Goal: Task Accomplishment & Management: Manage account settings

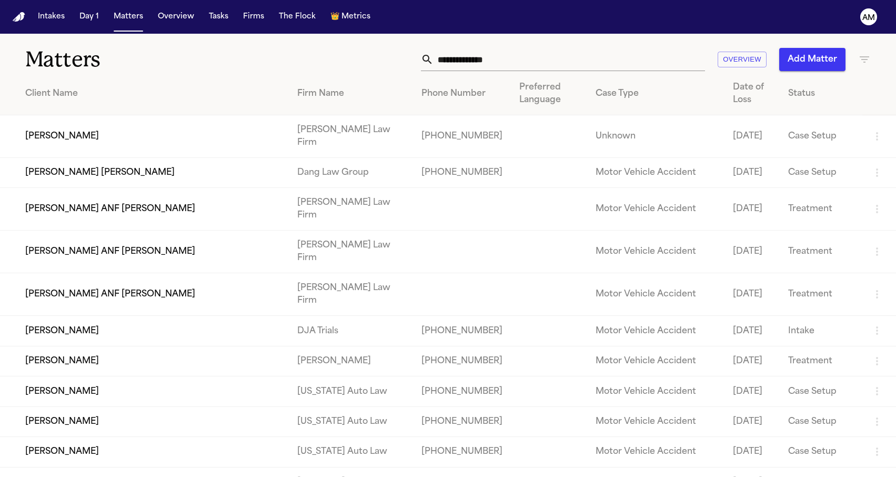
click at [267, 63] on div "Overview Add Matter" at bounding box center [569, 59] width 604 height 23
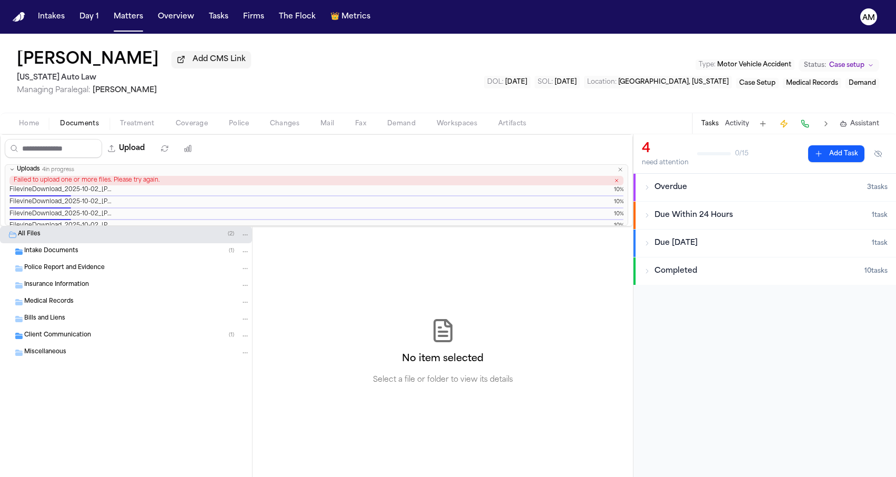
click at [622, 173] on icon "button" at bounding box center [620, 169] width 6 height 6
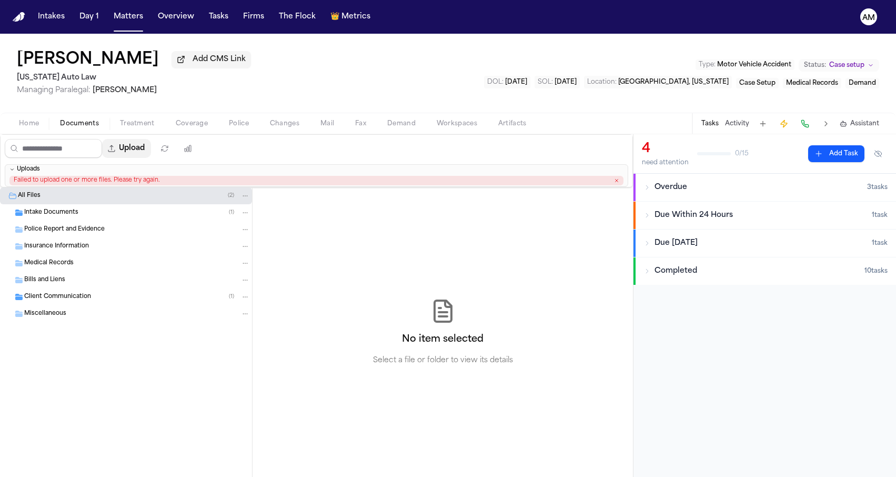
click at [151, 145] on button "Upload" at bounding box center [126, 148] width 49 height 19
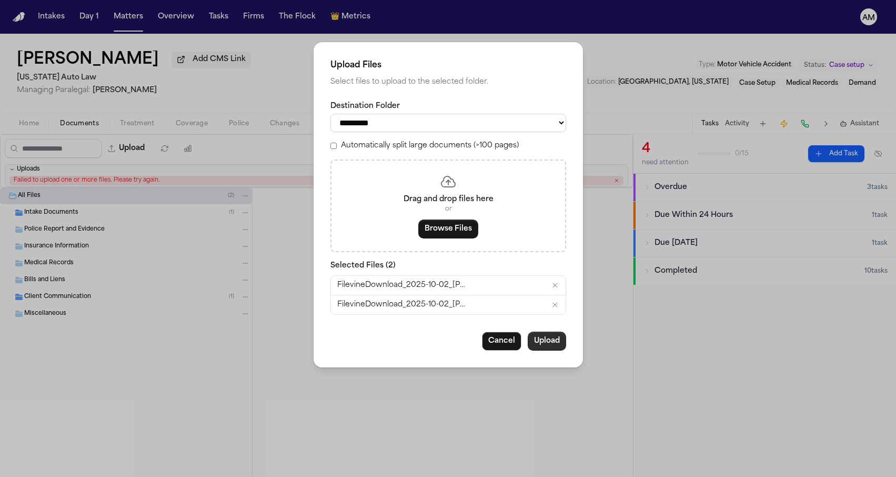
click at [551, 340] on button "Upload" at bounding box center [547, 340] width 38 height 19
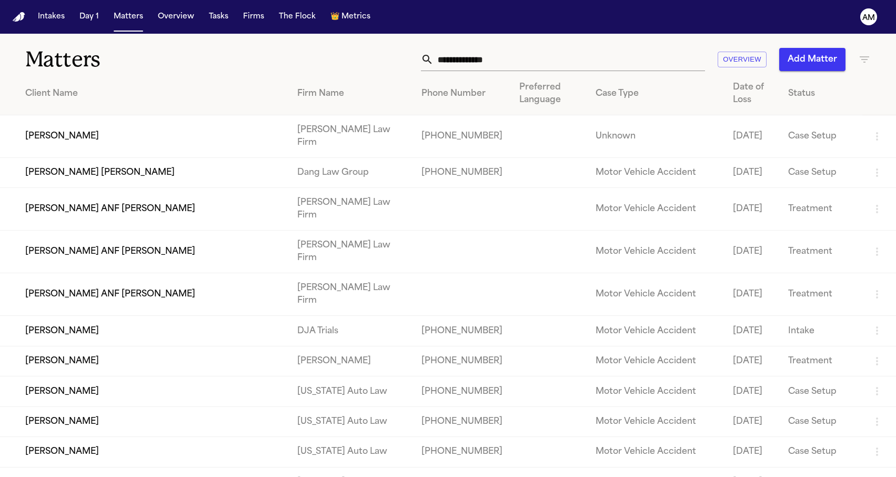
click at [348, 54] on div "Overview Add Matter" at bounding box center [569, 59] width 604 height 23
click at [289, 75] on th "Client Name" at bounding box center [144, 94] width 289 height 43
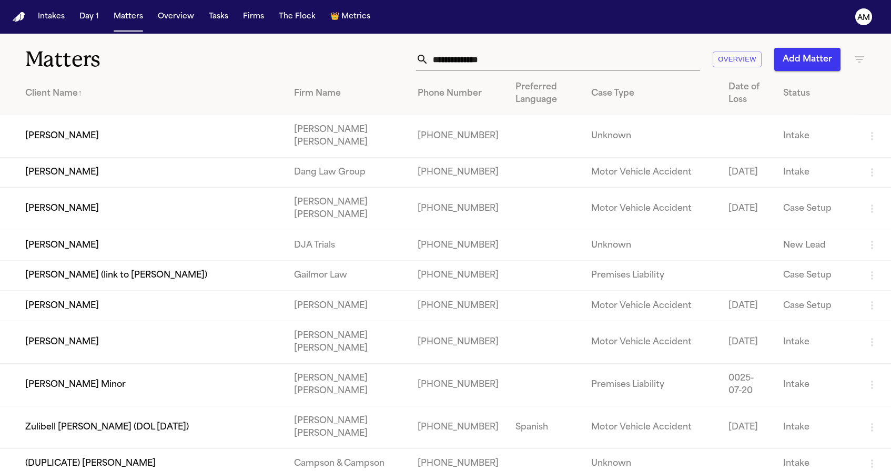
click at [701, 36] on div "Matters Overview Add Matter" at bounding box center [445, 53] width 891 height 39
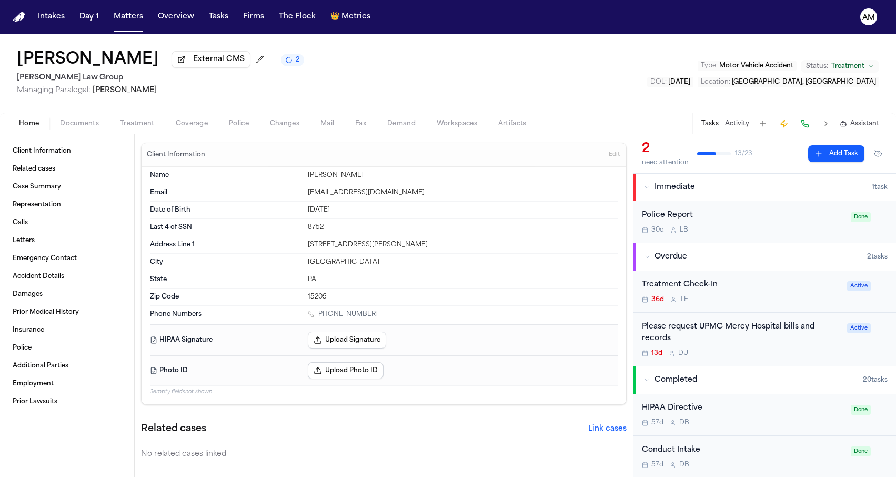
click at [196, 113] on div "Isabel Saucier External CMS 2 Romanow Law Group Managing Paralegal: Thea Feeney…" at bounding box center [448, 73] width 896 height 79
click at [188, 128] on span "Coverage" at bounding box center [192, 123] width 32 height 8
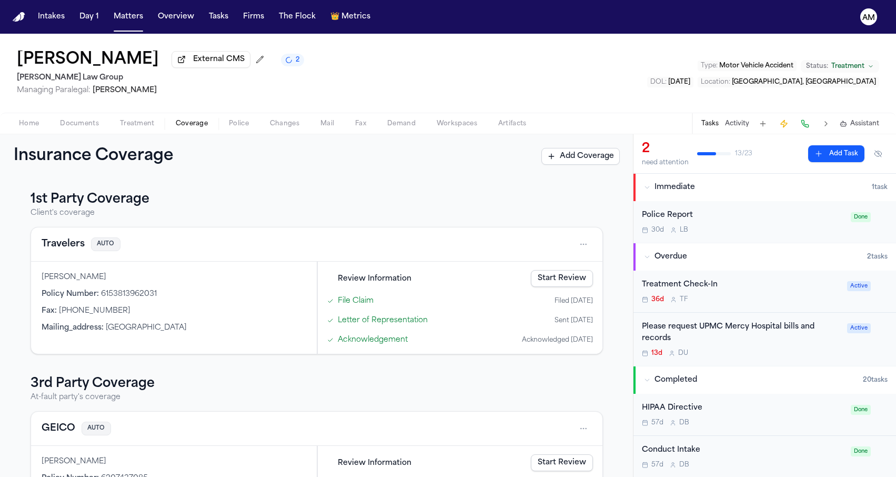
scroll to position [161, 0]
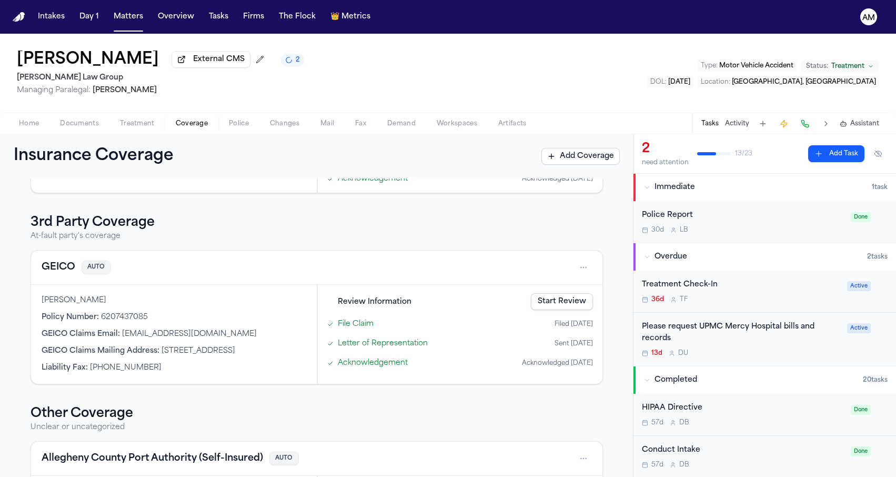
click at [55, 266] on button "GEICO" at bounding box center [59, 267] width 34 height 15
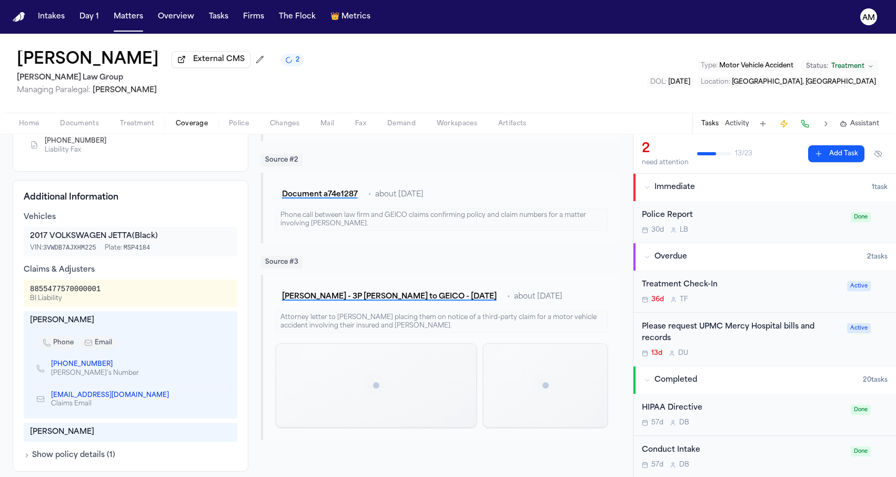
scroll to position [273, 0]
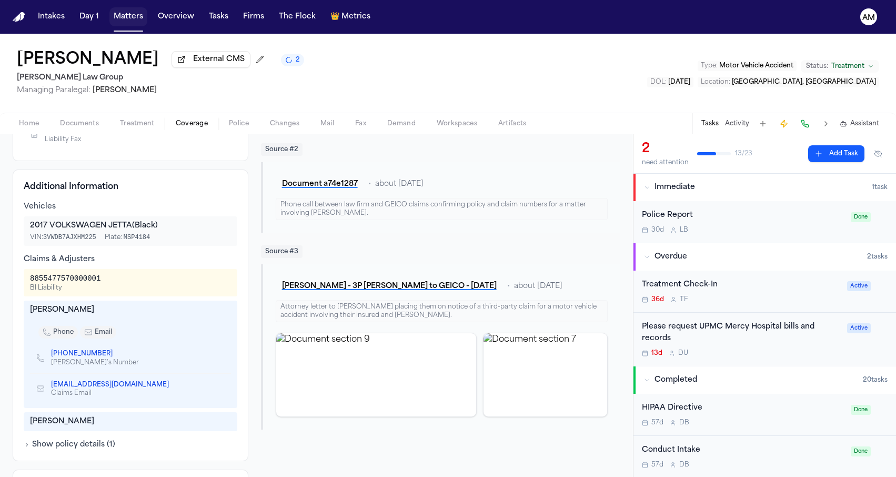
click at [124, 25] on button "Matters" at bounding box center [128, 16] width 38 height 19
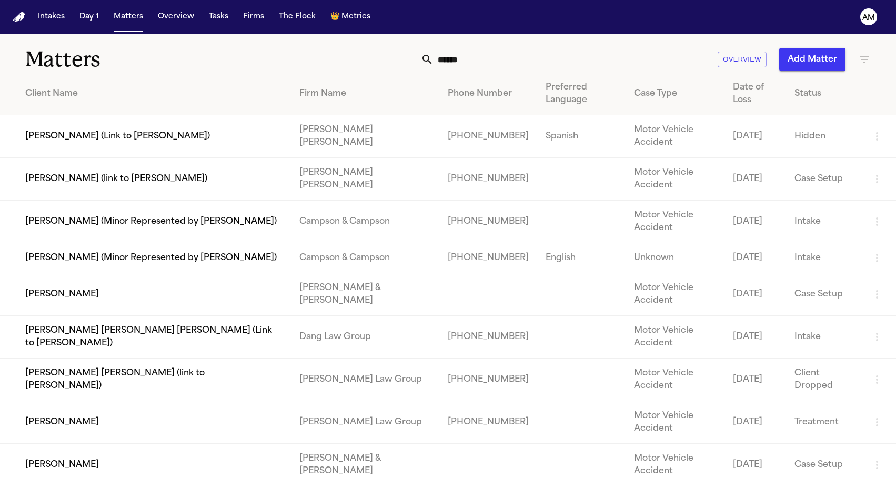
click at [866, 55] on icon "button" at bounding box center [864, 59] width 13 height 13
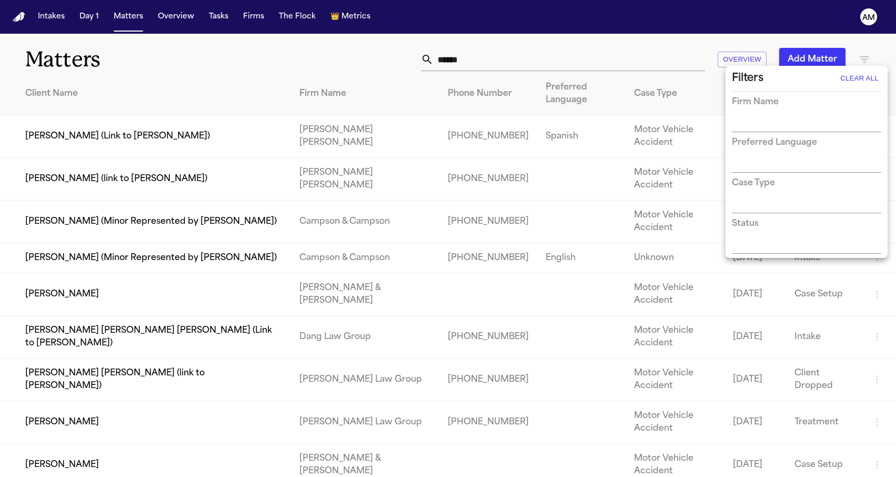
click at [866, 55] on div at bounding box center [448, 238] width 896 height 477
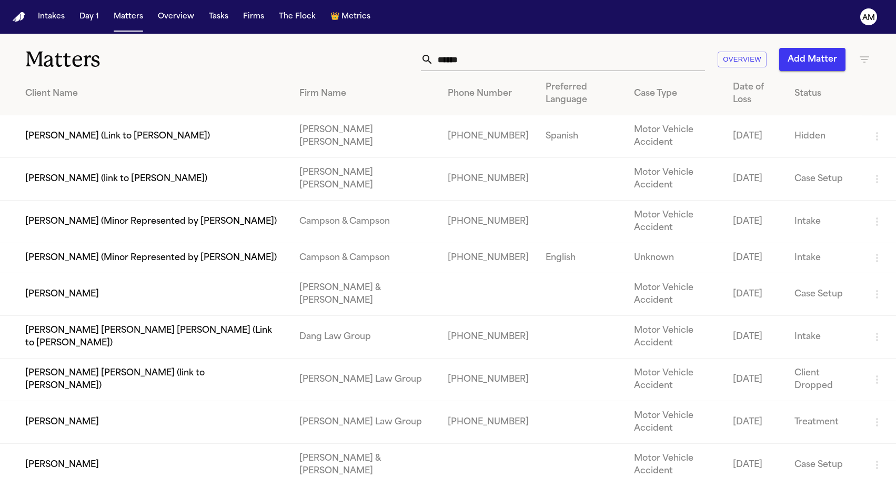
click at [275, 46] on div "Matters ****** Overview Add Matter" at bounding box center [448, 53] width 896 height 39
click at [868, 67] on div "****** Overview Add Matter" at bounding box center [569, 59] width 604 height 23
click at [868, 63] on icon "button" at bounding box center [864, 59] width 13 height 13
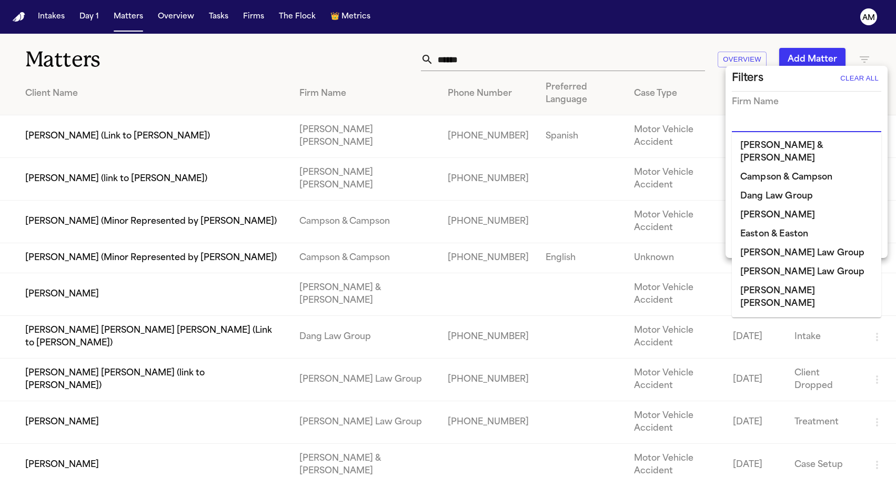
click at [805, 126] on input "text" at bounding box center [799, 124] width 134 height 15
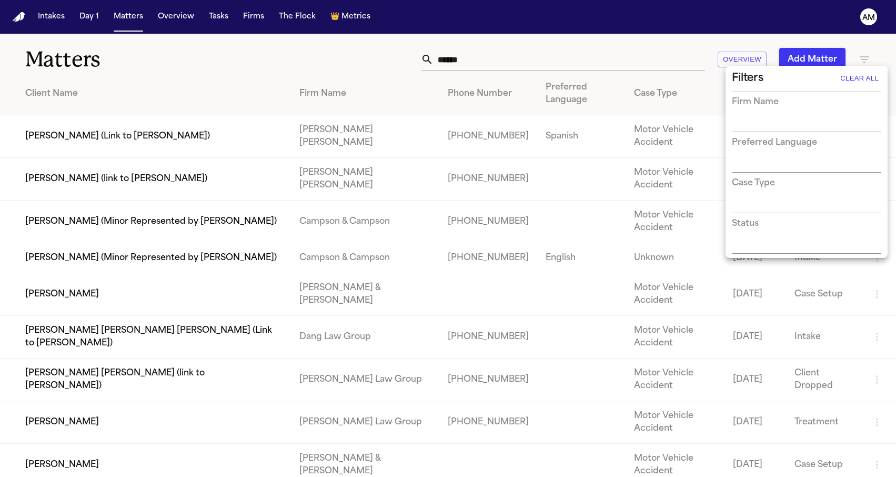
click at [293, 41] on div at bounding box center [448, 238] width 896 height 477
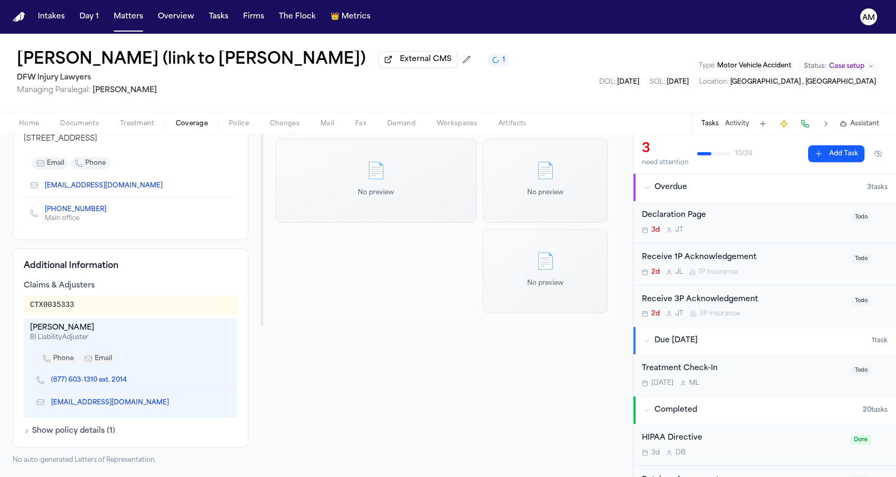
scroll to position [169, 0]
click at [172, 405] on icon "Copy to clipboard" at bounding box center [174, 403] width 4 height 4
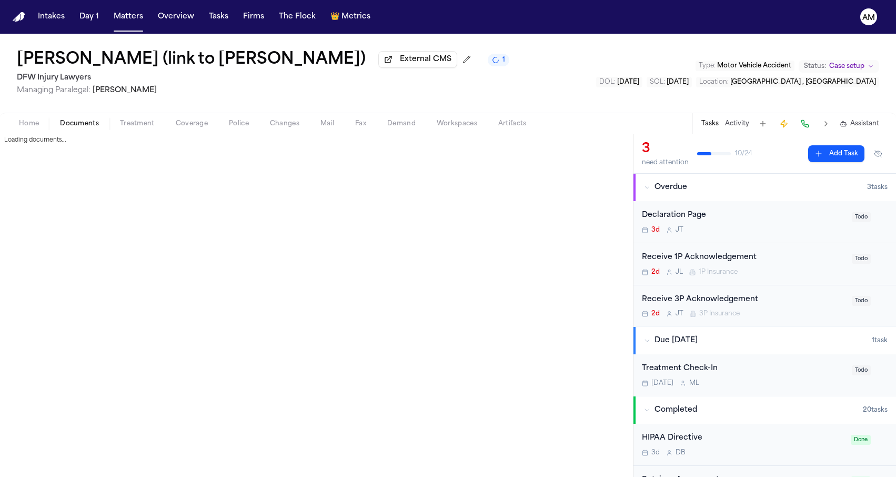
click at [69, 120] on span "Documents" at bounding box center [79, 123] width 39 height 8
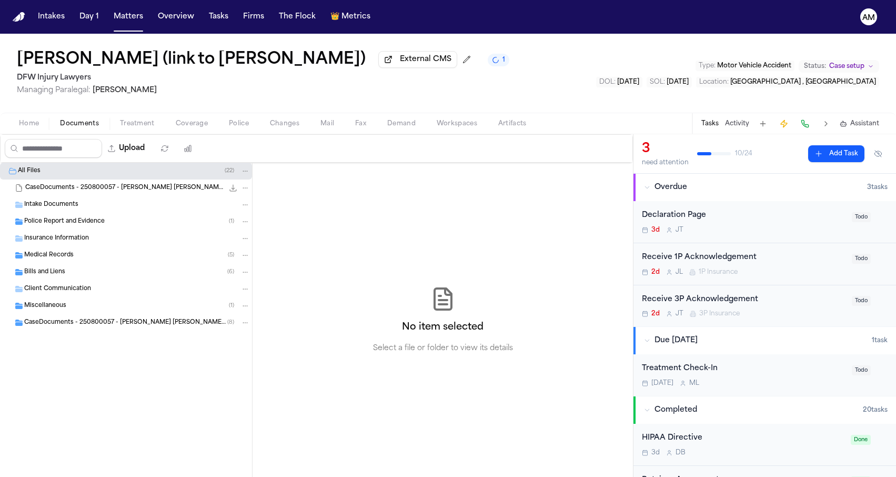
click at [68, 238] on span "Insurance Information" at bounding box center [56, 238] width 65 height 9
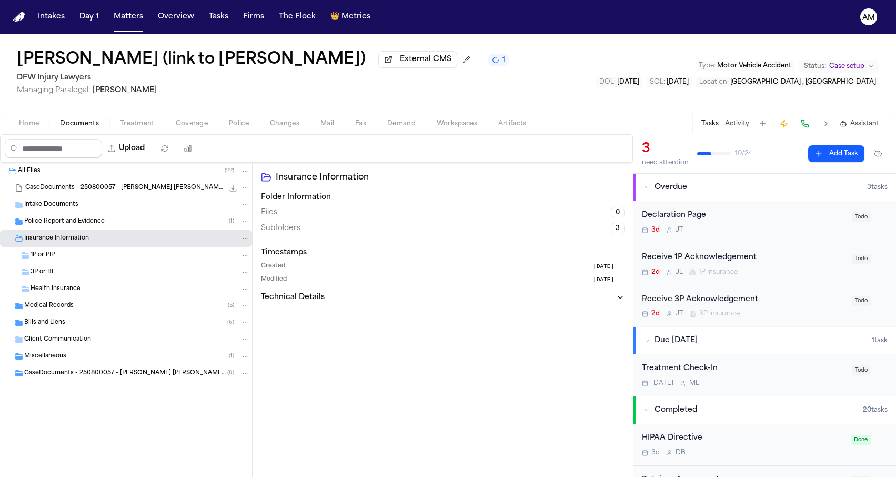
click at [63, 277] on div "3P or BI" at bounding box center [140, 271] width 219 height 9
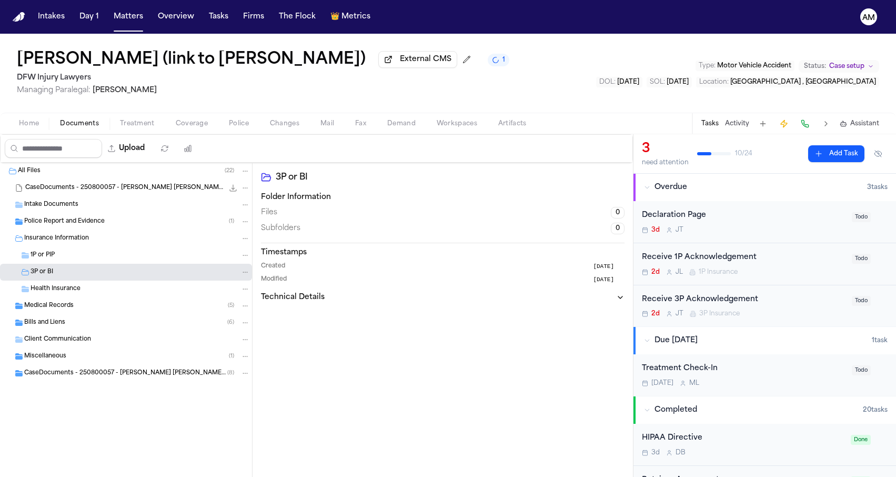
click at [67, 358] on div "Miscellaneous ( 1 )" at bounding box center [137, 355] width 226 height 9
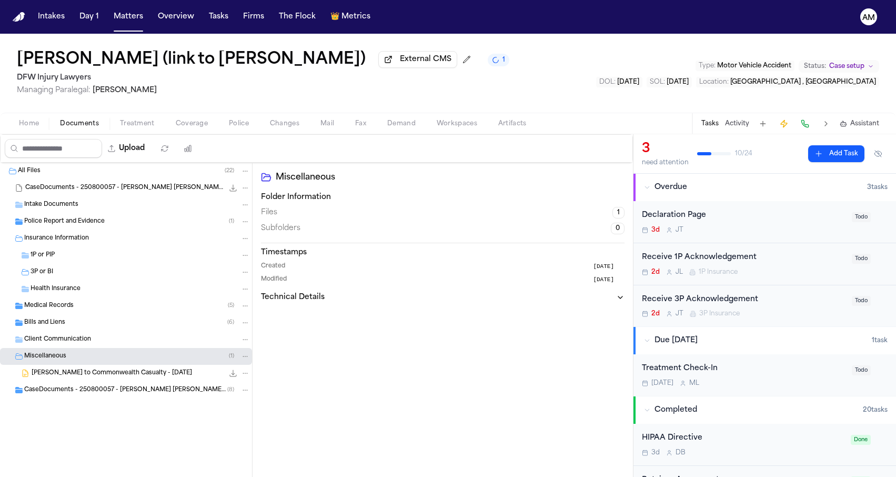
click at [72, 374] on span "A. Sarinana - LOR to Commonwealth Casualty - 8.14.25" at bounding box center [112, 373] width 160 height 9
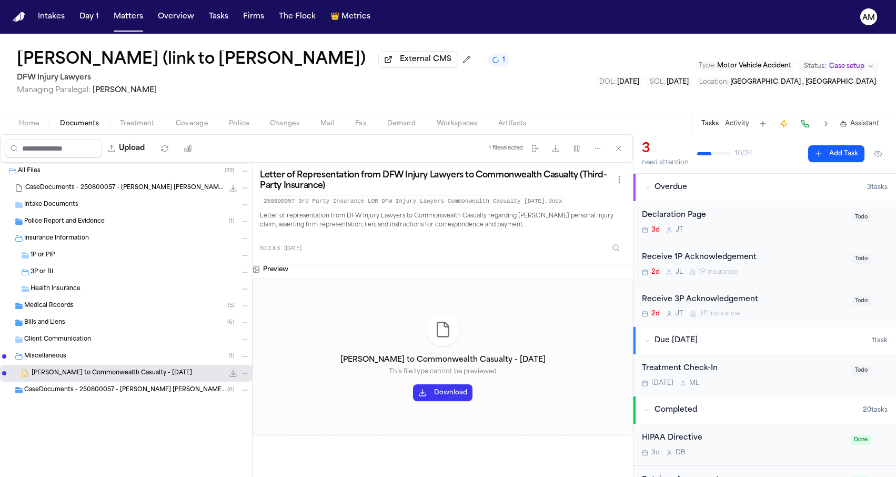
click at [86, 398] on div "CaseDocuments - 250800057 - Sarinana v. Muncie 20250929142630 (unzipped) ( 8 )" at bounding box center [126, 389] width 252 height 17
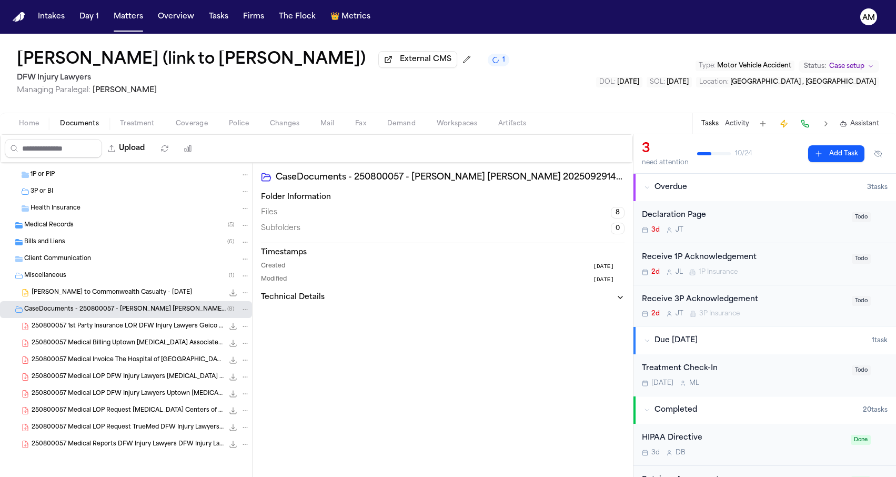
scroll to position [83, 0]
click at [125, 322] on span "250800057 1st Party Insurance LOR DFW Injury Lawyers Geico 08-14-2025" at bounding box center [128, 326] width 192 height 9
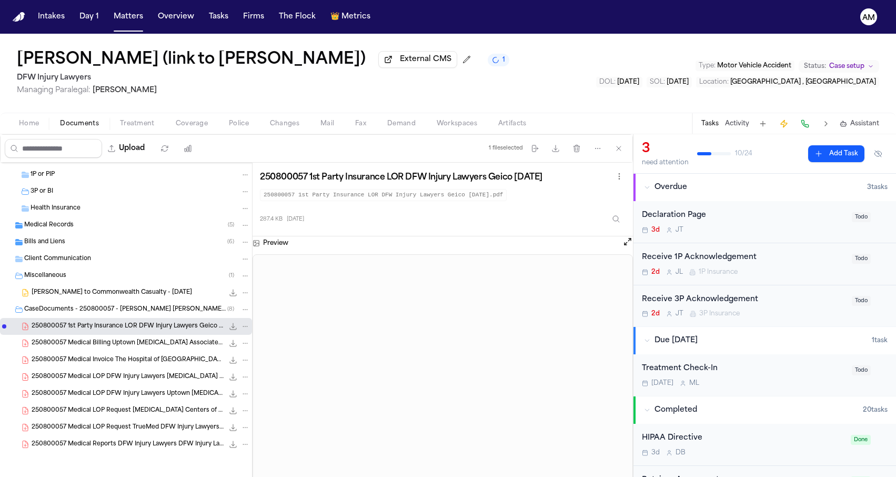
scroll to position [76, 0]
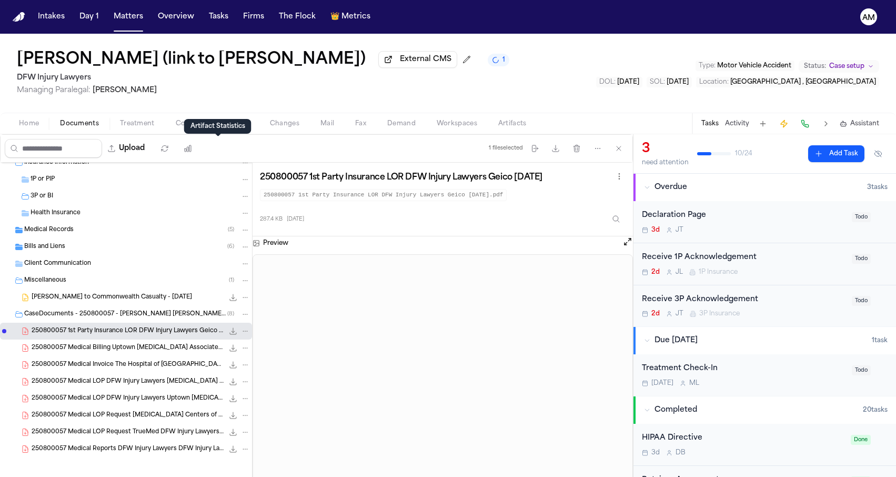
click at [202, 127] on div "Artifact Statistics Artifact Statistics" at bounding box center [217, 126] width 67 height 15
click at [178, 118] on div "Home Documents Treatment Coverage Police Changes Mail Fax Demand Workspaces Art…" at bounding box center [448, 123] width 896 height 21
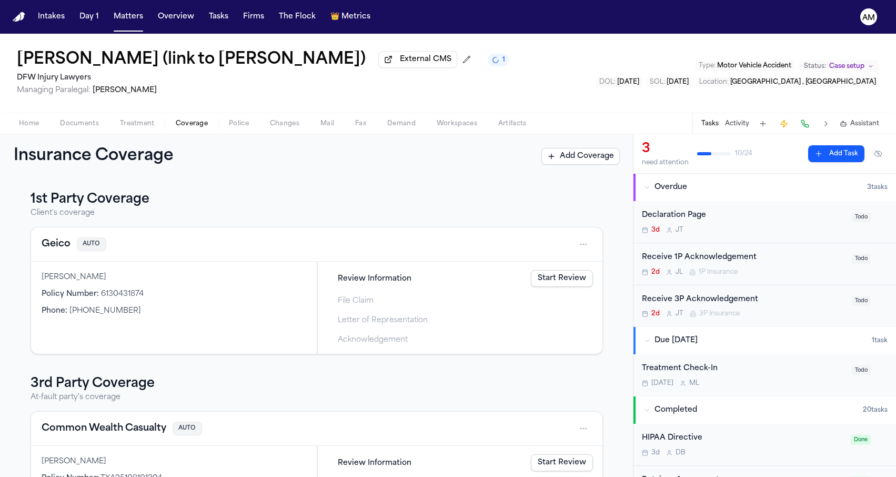
click at [178, 120] on span "Coverage" at bounding box center [192, 123] width 32 height 8
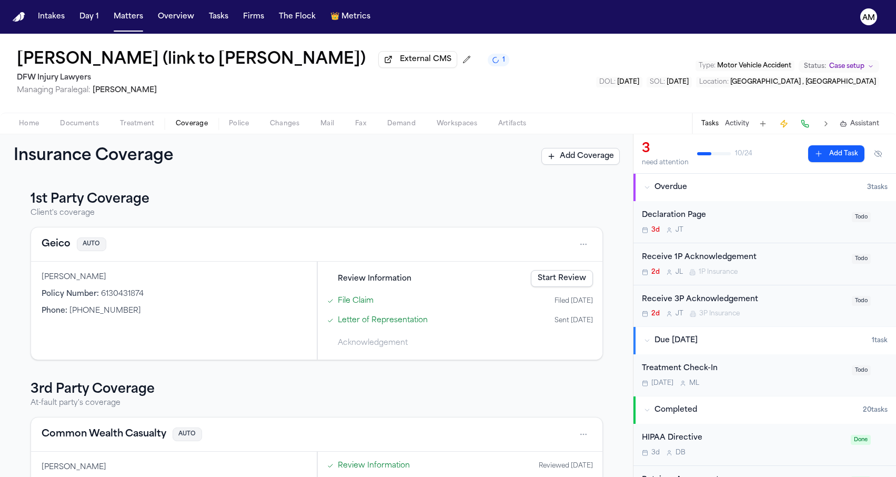
click at [83, 122] on span "Documents" at bounding box center [79, 123] width 39 height 8
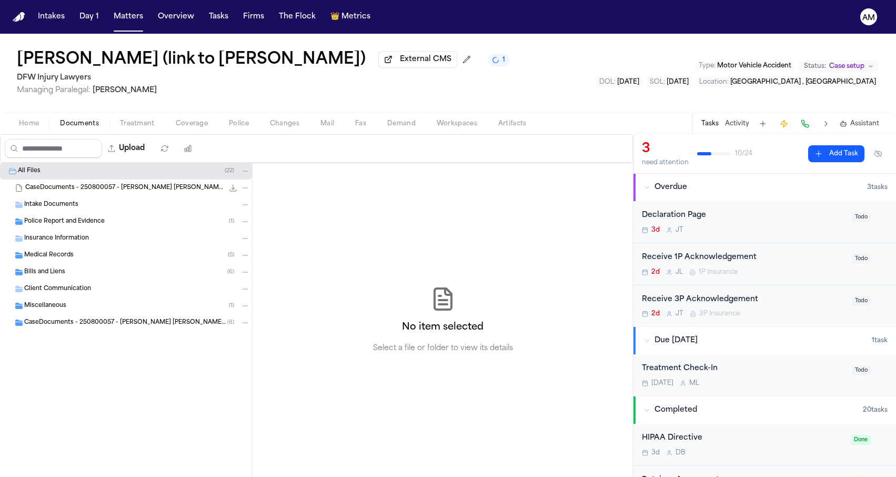
click at [99, 326] on span "CaseDocuments - 250800057 - Sarinana v. Muncie 20250929142630 (unzipped)" at bounding box center [125, 322] width 203 height 9
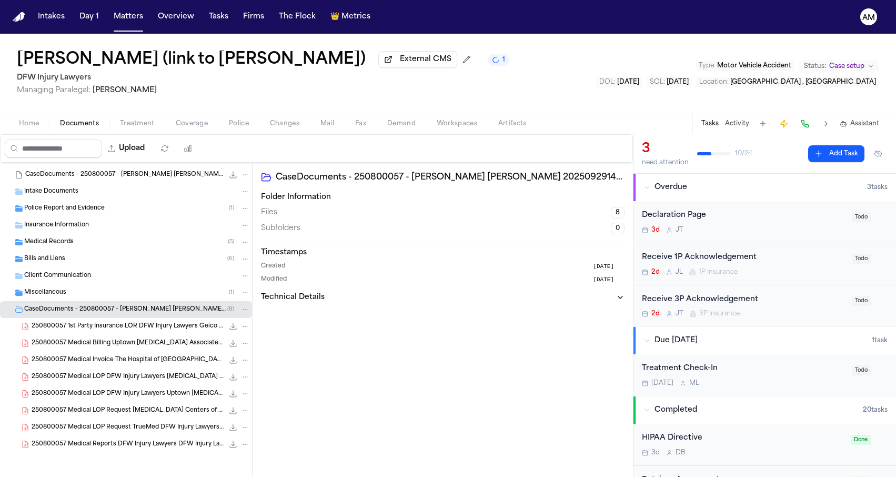
scroll to position [15, 0]
click at [150, 332] on div "250800057 1st Party Insurance LOR DFW Injury Lawyers Geico 08-14-2025 287.4 KB …" at bounding box center [126, 326] width 252 height 17
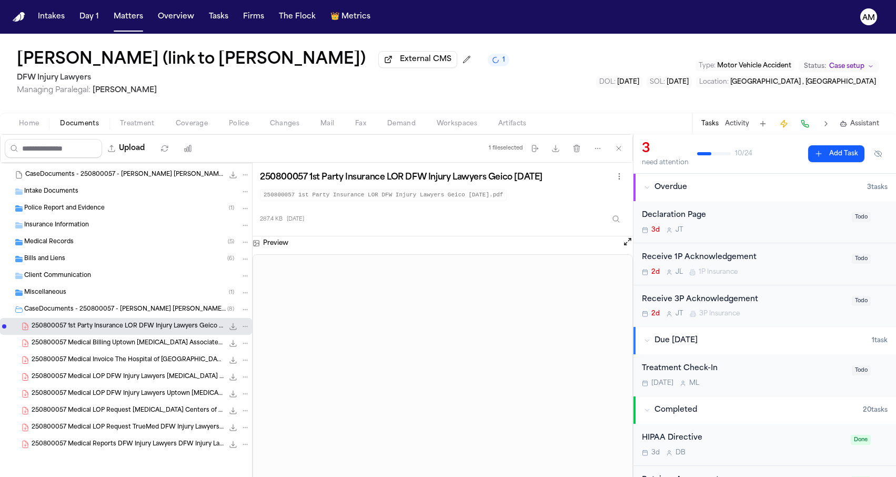
click at [243, 328] on icon "File: 250800057 1st Party Insurance LOR DFW Injury Lawyers Geico 08-14-2025" at bounding box center [245, 326] width 7 height 7
click at [228, 361] on button "Move" at bounding box center [245, 365] width 72 height 19
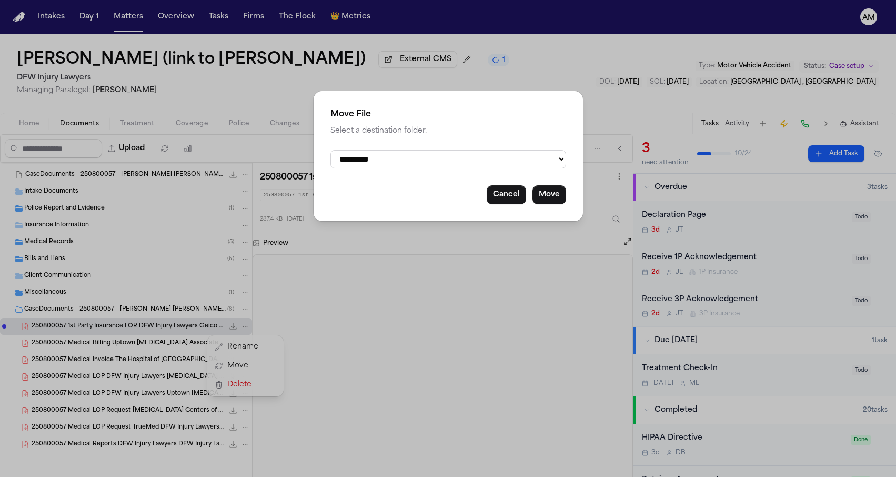
select select "**********"
click at [551, 193] on button "Move" at bounding box center [549, 194] width 34 height 19
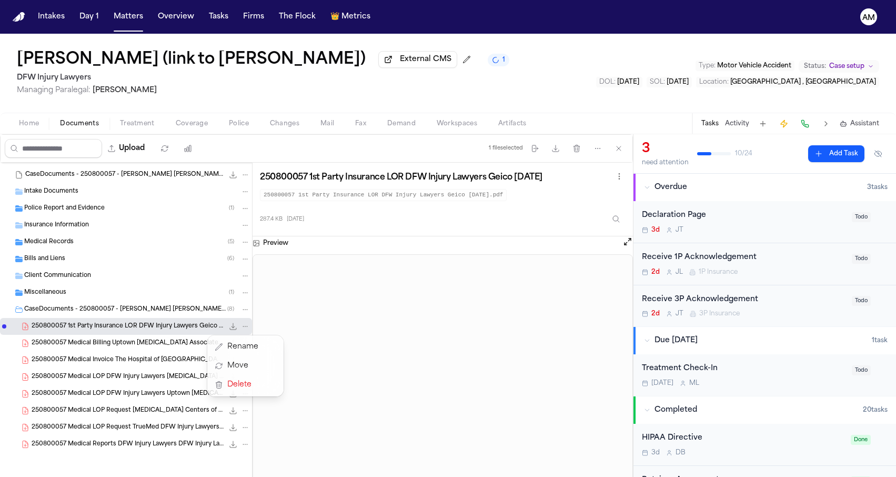
scroll to position [0, 0]
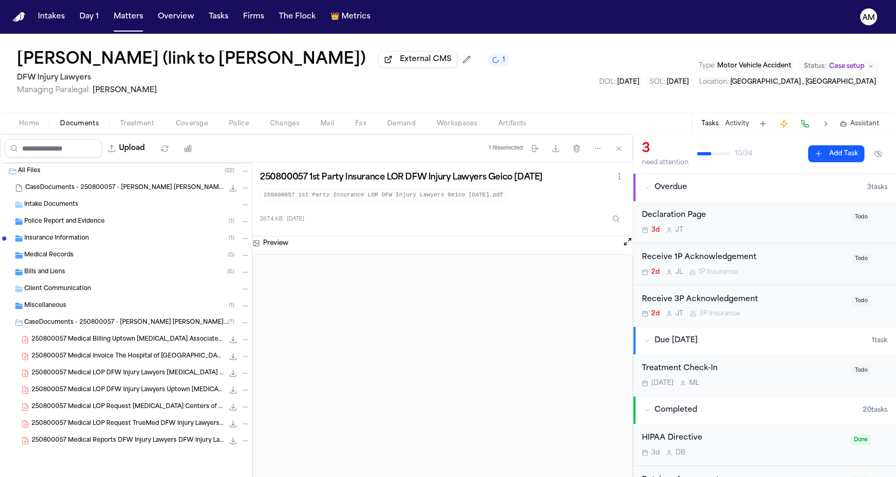
click at [106, 305] on div "Miscellaneous ( 1 )" at bounding box center [137, 305] width 226 height 9
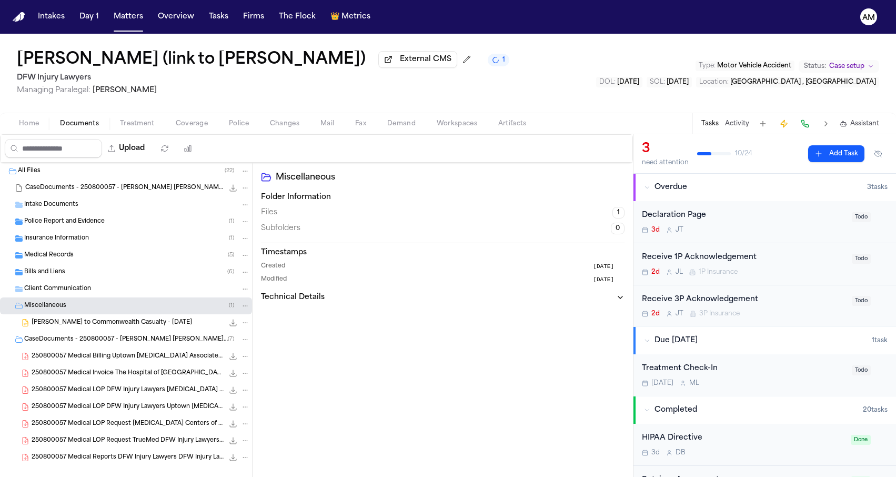
click at [102, 321] on span "A. Sarinana - LOR to Commonwealth Casualty - 8.14.25" at bounding box center [112, 322] width 160 height 9
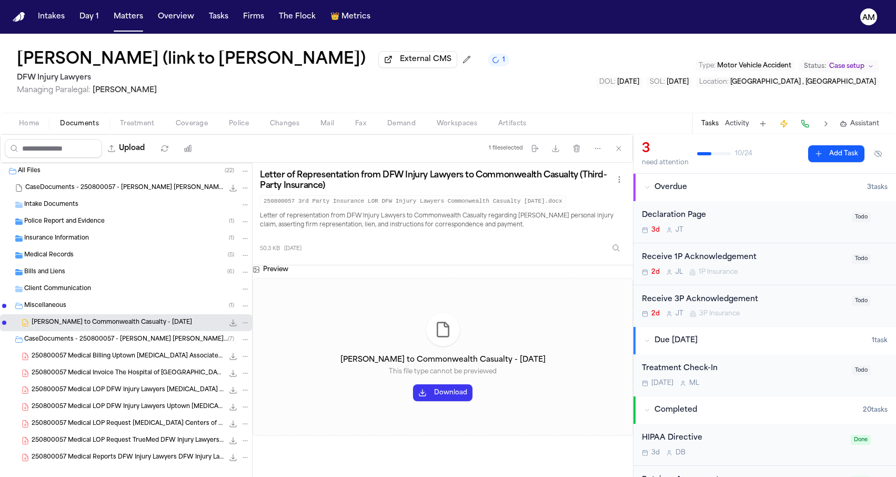
click at [244, 325] on icon "File: A. Sarinana - LOR to Commonwealth Casualty - 8.14.25" at bounding box center [245, 322] width 7 height 7
click at [243, 363] on button "Move" at bounding box center [245, 364] width 72 height 19
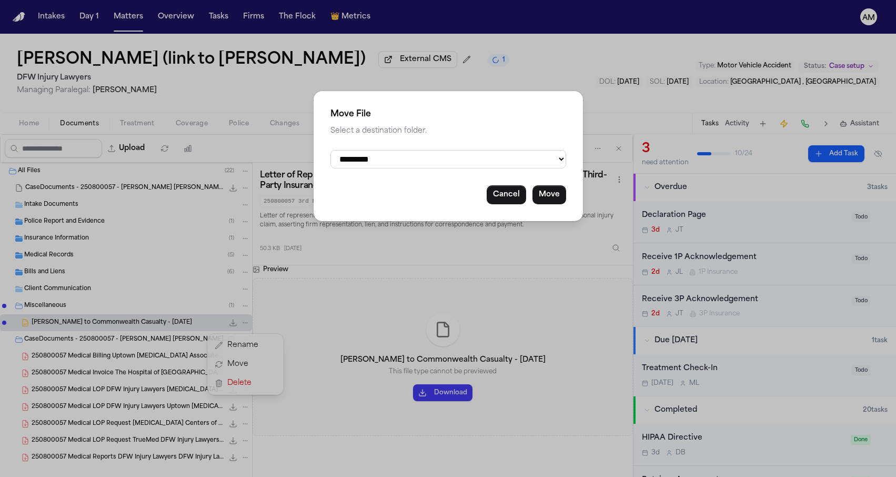
select select "**********"
click at [544, 189] on button "Move" at bounding box center [549, 194] width 34 height 19
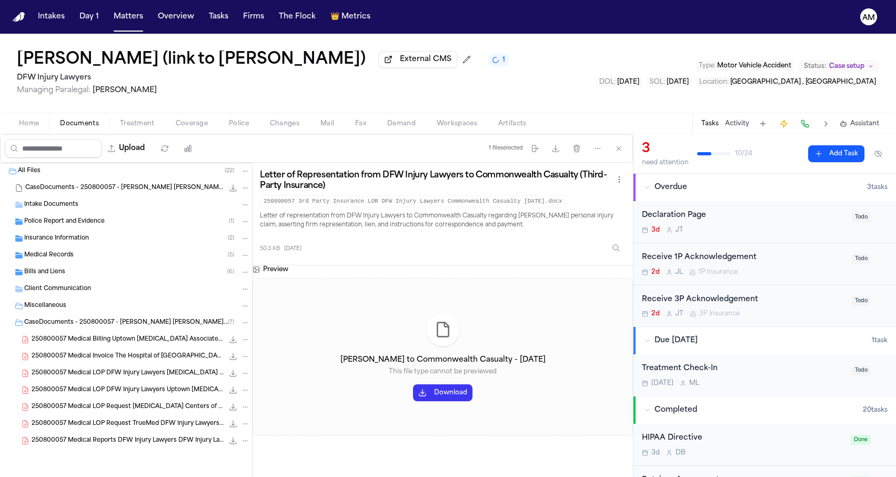
click at [87, 243] on span "Insurance Information" at bounding box center [56, 238] width 65 height 9
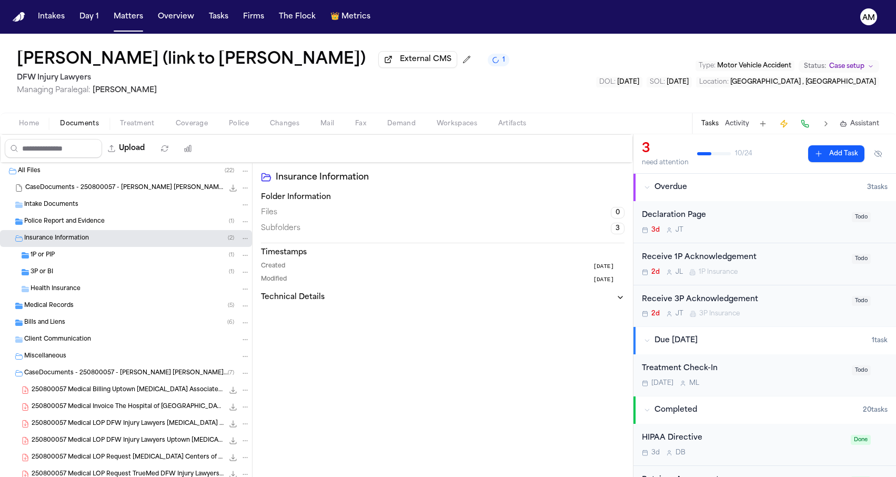
click at [84, 277] on div "3P or BI ( 1 )" at bounding box center [140, 271] width 219 height 9
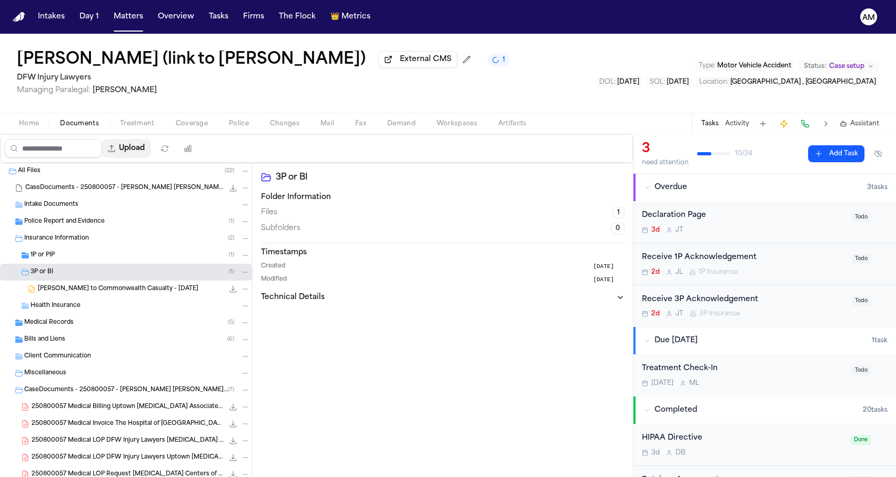
click at [151, 149] on button "Upload" at bounding box center [126, 148] width 49 height 19
select select "**********"
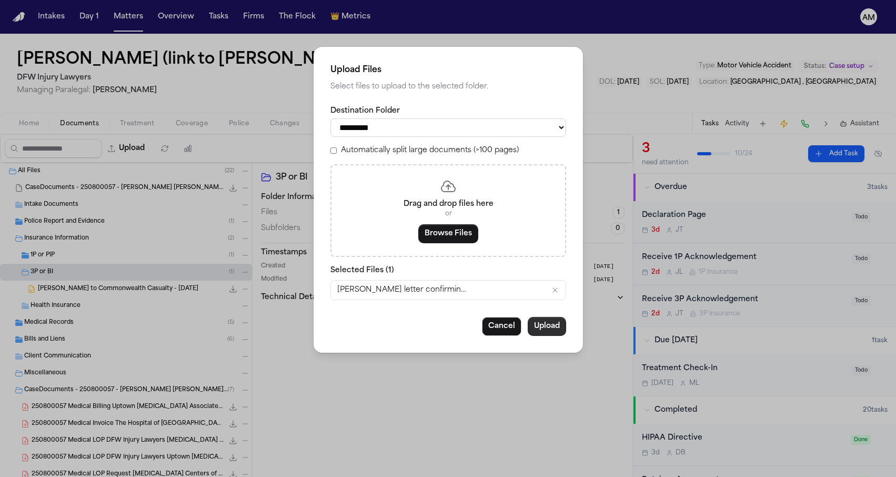
click at [553, 324] on button "Upload" at bounding box center [547, 326] width 38 height 19
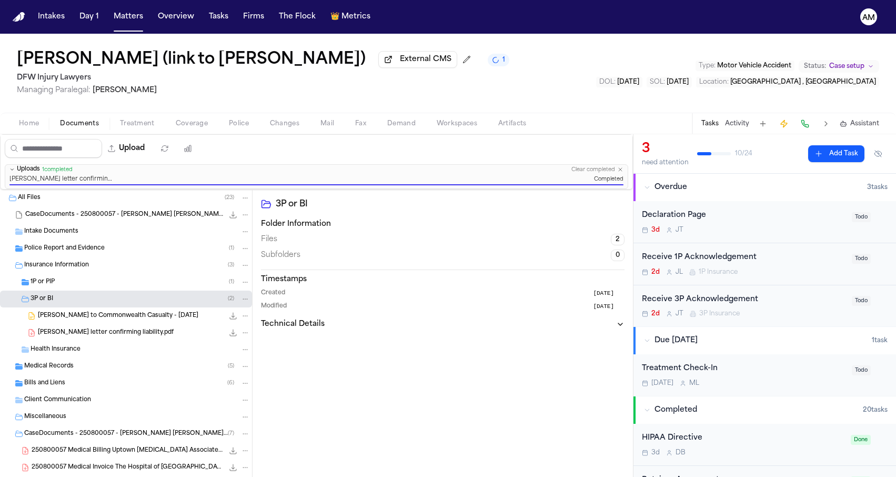
click at [162, 331] on span "Heridan Combs letter confirming liability.pdf" at bounding box center [106, 332] width 136 height 9
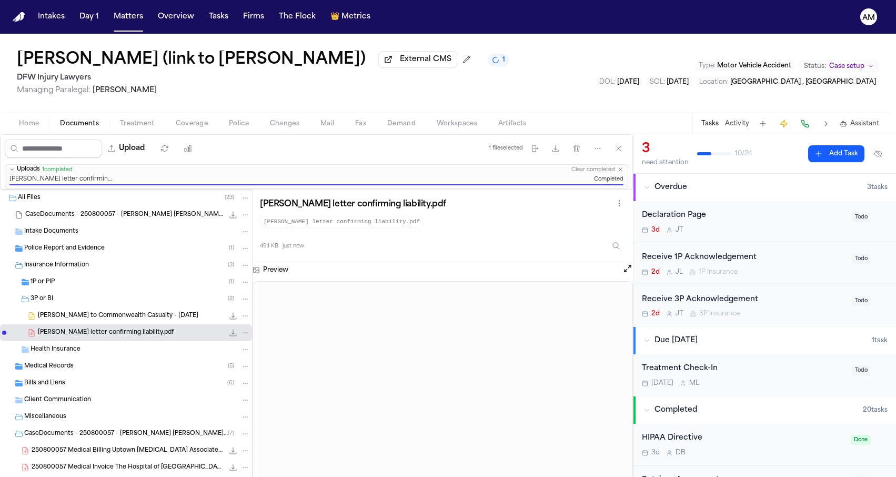
click at [250, 334] on div "Heridan Combs letter confirming liability.pdf 49.1 KB • PDF" at bounding box center [126, 332] width 252 height 17
drag, startPoint x: 236, startPoint y: 335, endPoint x: 252, endPoint y: 336, distance: 15.9
click at [252, 336] on div "All Files ( 23 ) CaseDocuments - 250800057 - Sarinana v. Muncie 20250929142630.…" at bounding box center [126, 360] width 253 height 343
click at [250, 336] on div "Heridan Combs letter confirming liability.pdf 49.1 KB • PDF" at bounding box center [126, 332] width 252 height 17
click at [245, 336] on icon "File: Heridan Combs letter confirming liability.pdf" at bounding box center [245, 332] width 7 height 7
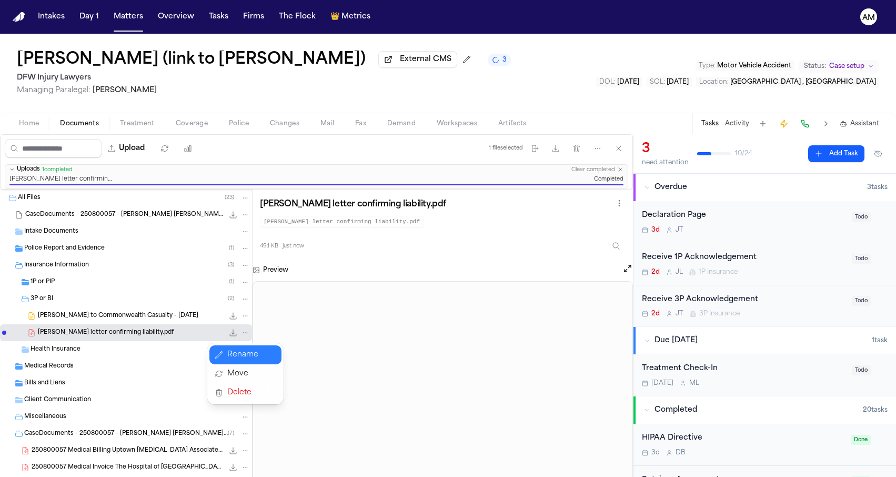
click at [231, 358] on button "Rename" at bounding box center [245, 354] width 72 height 19
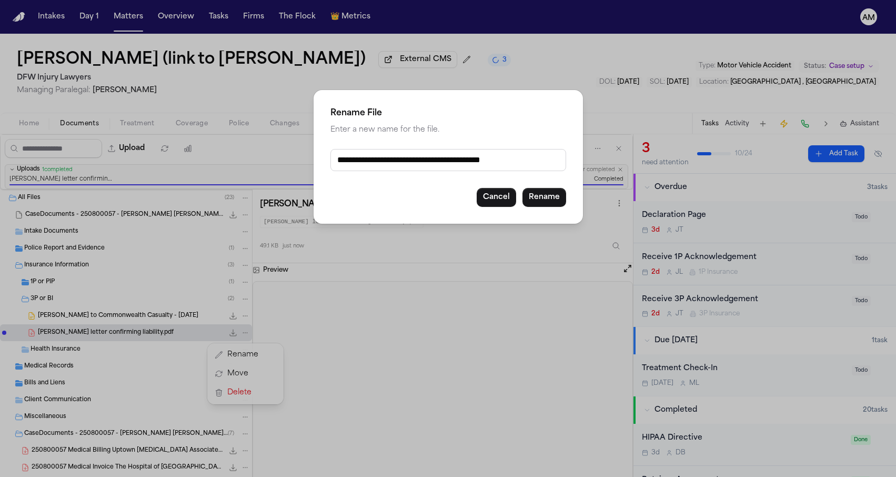
click at [341, 162] on input "**********" at bounding box center [448, 160] width 236 height 22
type input "**********"
click at [396, 192] on div "Cancel Rename" at bounding box center [448, 197] width 236 height 19
click at [541, 200] on button "Rename" at bounding box center [544, 197] width 44 height 19
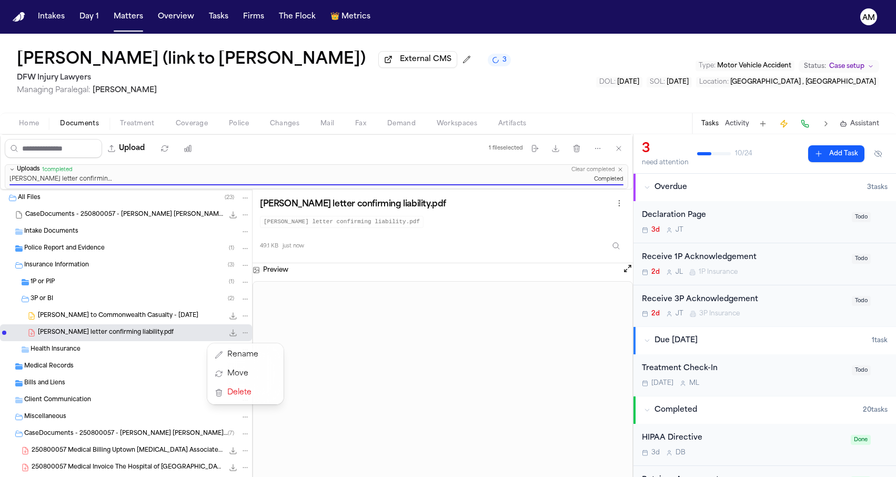
click at [353, 310] on div "All Files ( 23 ) CaseDocuments - 250800057 - Sarinana v. Muncie 20250929142630.…" at bounding box center [316, 360] width 633 height 343
click at [247, 333] on icon "File: Sheridan Combs letter confirming liability.pdf" at bounding box center [245, 332] width 5 height 1
click at [240, 367] on button "Move" at bounding box center [245, 373] width 72 height 19
select select "**********"
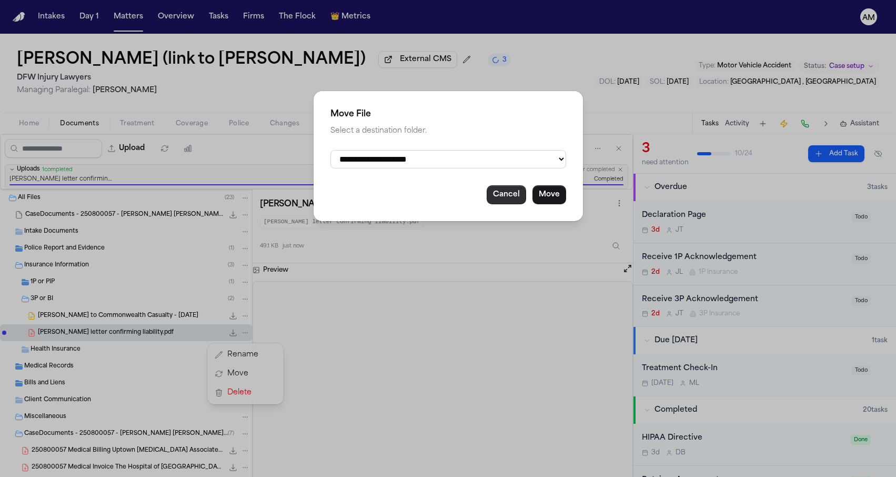
click at [499, 192] on button "Cancel" at bounding box center [506, 194] width 39 height 19
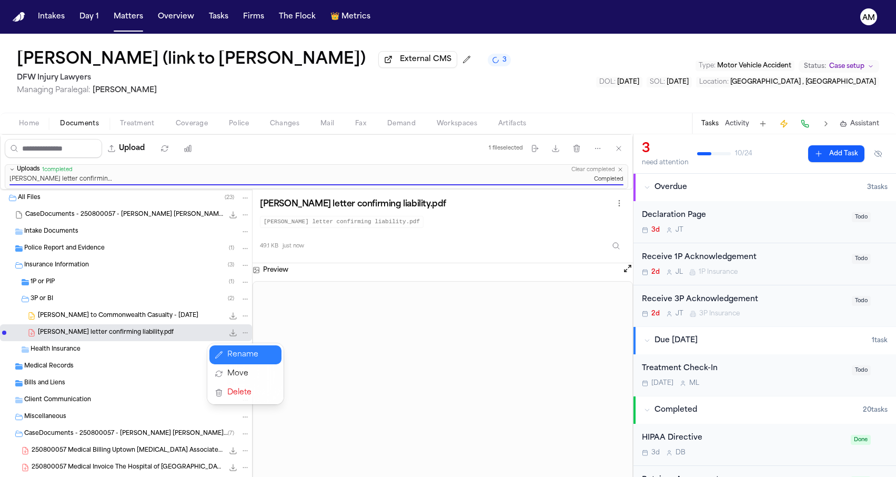
click at [234, 361] on button "Rename" at bounding box center [245, 354] width 72 height 19
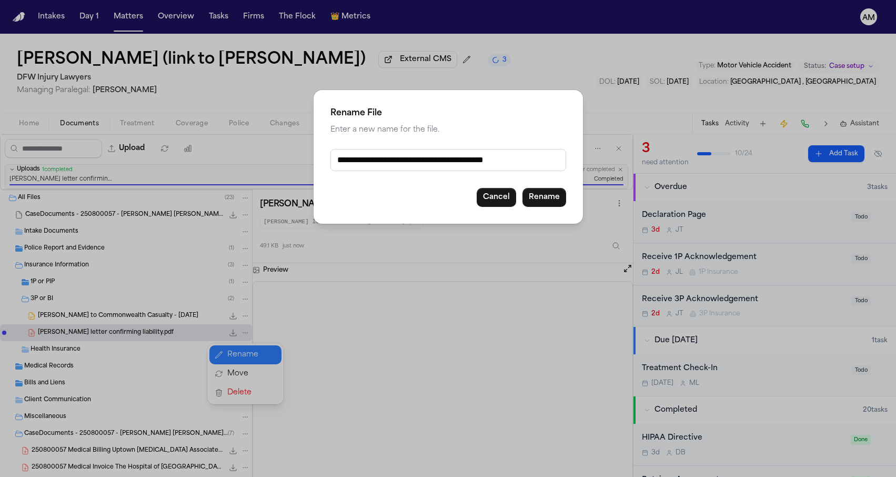
drag, startPoint x: 408, startPoint y: 164, endPoint x: 324, endPoint y: 161, distance: 84.8
click at [324, 161] on div "**********" at bounding box center [448, 157] width 269 height 134
type input "**********"
click at [551, 197] on button "Rename" at bounding box center [544, 197] width 44 height 19
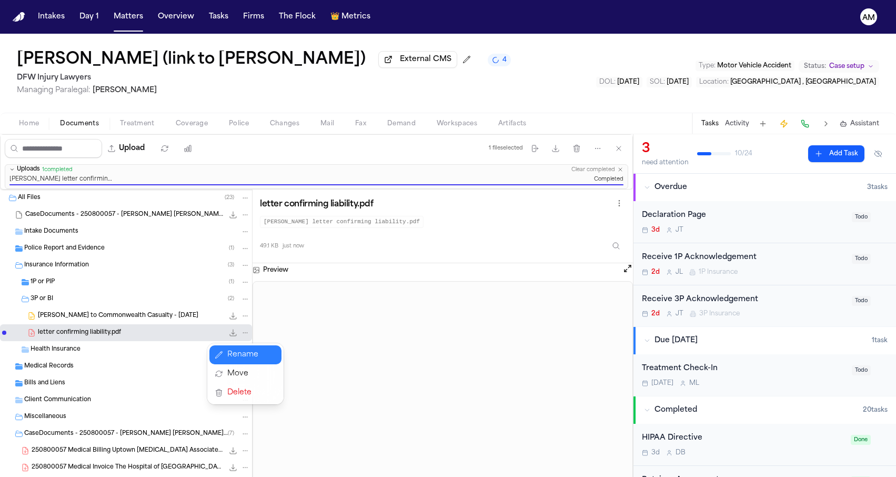
click at [386, 402] on div "All Files ( 23 ) CaseDocuments - 250800057 - Sarinana v. Muncie 20250929142630.…" at bounding box center [316, 360] width 633 height 343
click at [180, 126] on span "Coverage" at bounding box center [192, 123] width 32 height 8
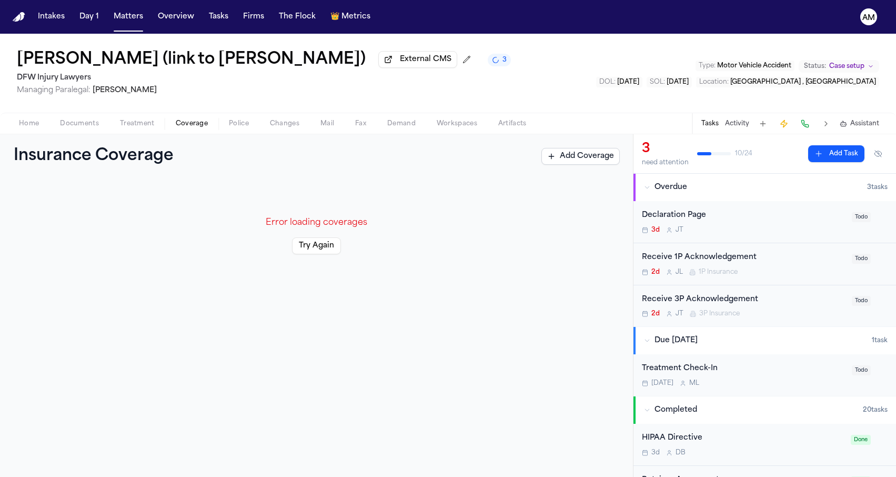
click at [298, 252] on button "Try Again" at bounding box center [316, 245] width 49 height 17
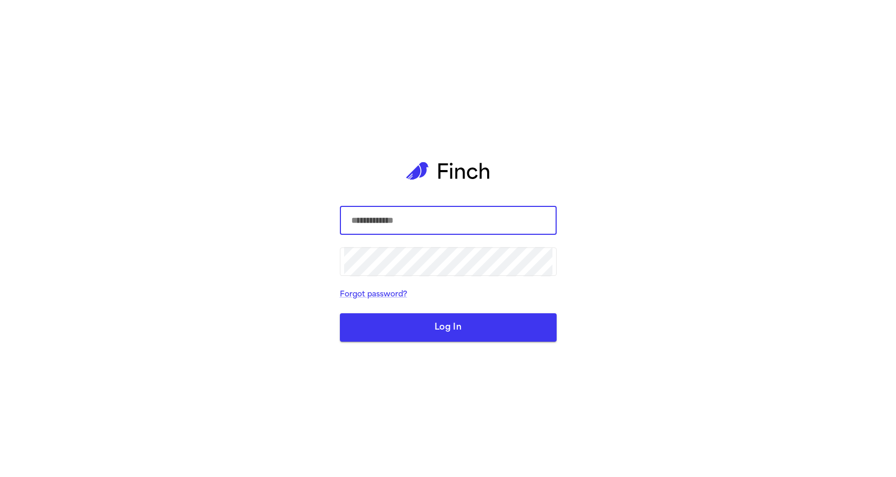
click at [0, 476] on com-1password-button at bounding box center [0, 477] width 0 height 0
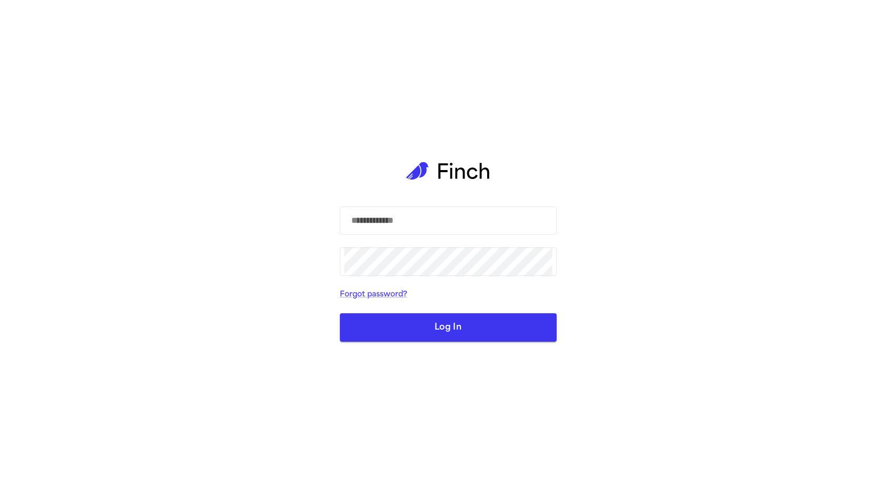
click at [223, 246] on div "​ ​ Forgot password? Log In" at bounding box center [448, 238] width 896 height 477
drag, startPoint x: 318, startPoint y: 465, endPoint x: 753, endPoint y: 127, distance: 550.9
click at [753, 127] on div "​ ​ Forgot password? Log In" at bounding box center [448, 238] width 896 height 477
click at [467, 220] on input "text" at bounding box center [448, 220] width 208 height 29
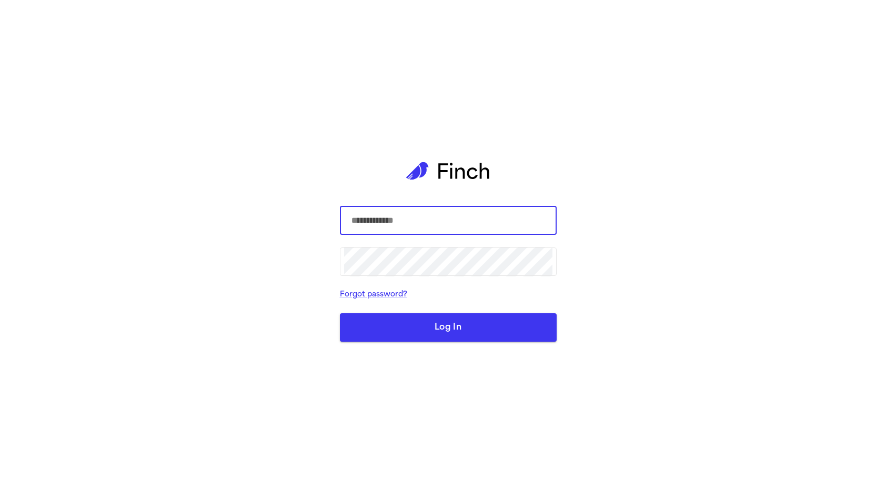
paste input "**********"
type input "**********"
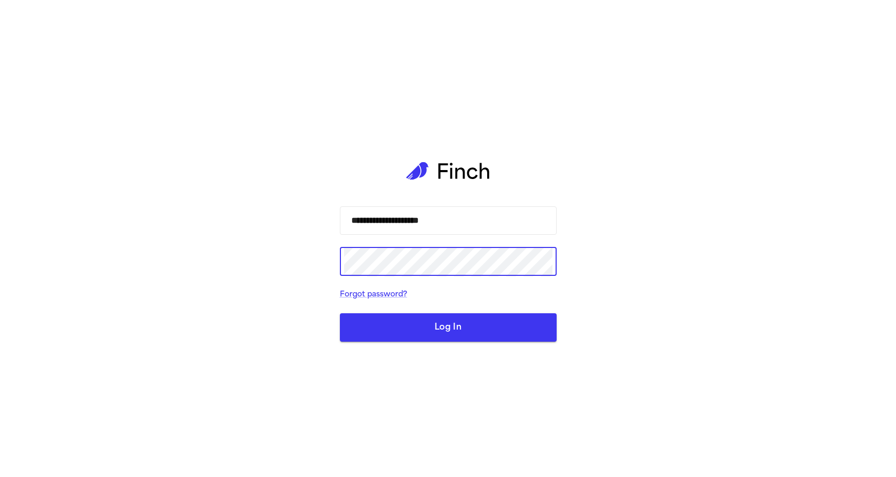
click at [448, 339] on button "Log In" at bounding box center [448, 327] width 217 height 28
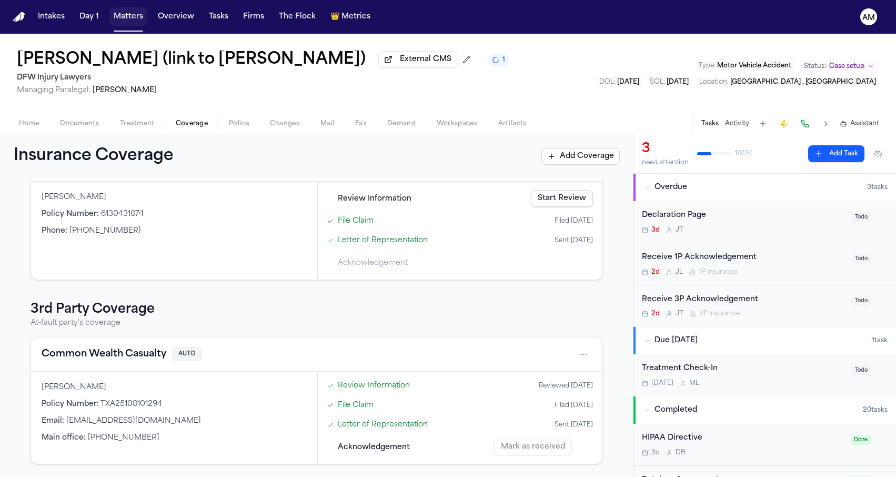
click at [133, 21] on button "Matters" at bounding box center [128, 16] width 38 height 19
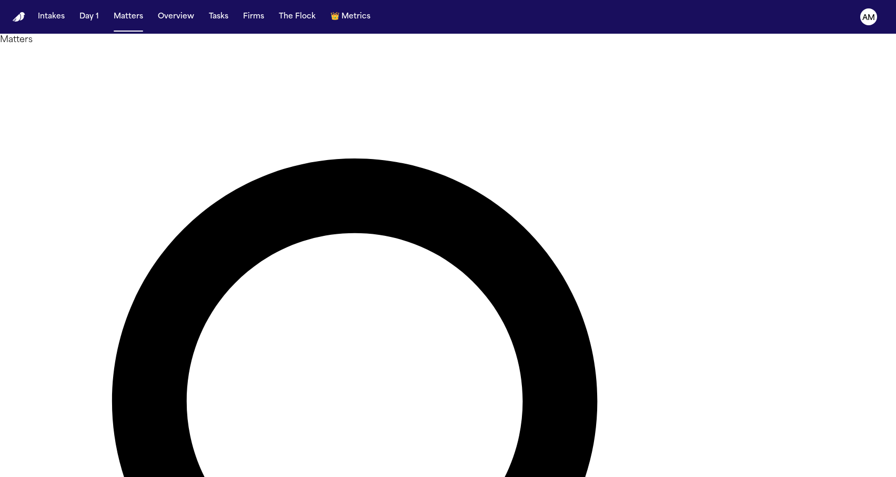
type input "******"
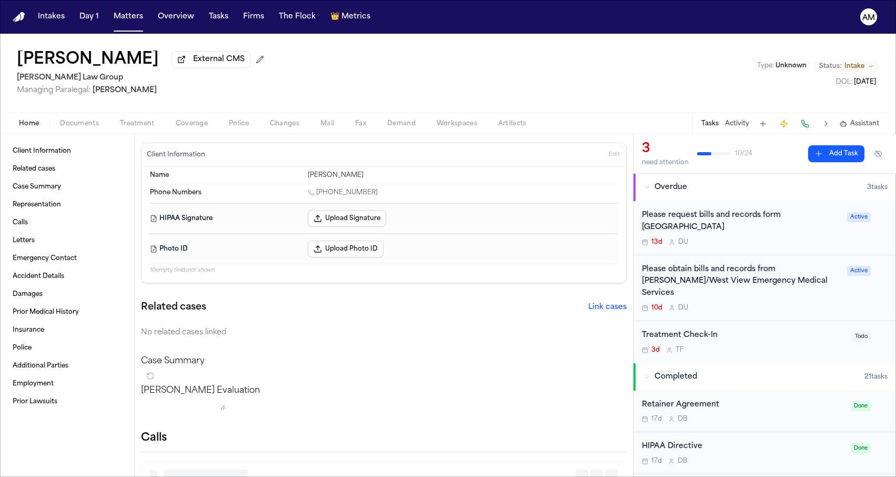
click at [89, 132] on div "Home Documents Treatment Coverage Police Changes Mail Fax Demand Workspaces Art…" at bounding box center [448, 123] width 896 height 21
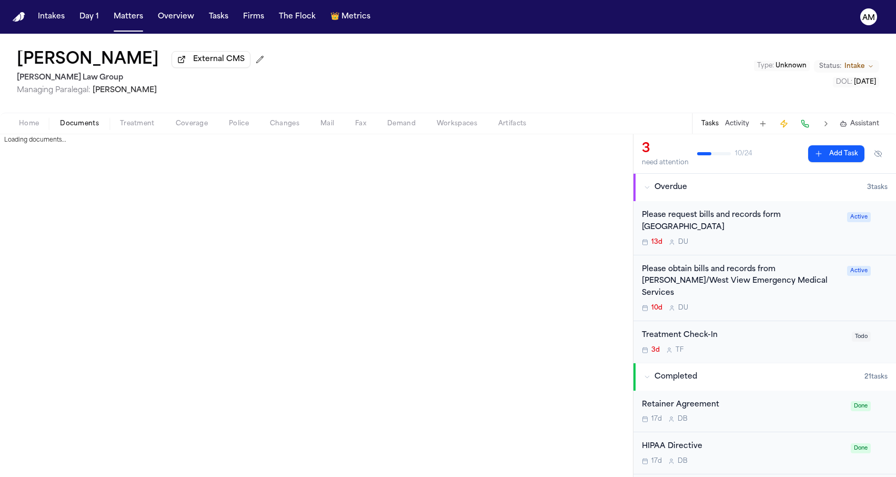
click at [89, 128] on span "Documents" at bounding box center [79, 123] width 39 height 8
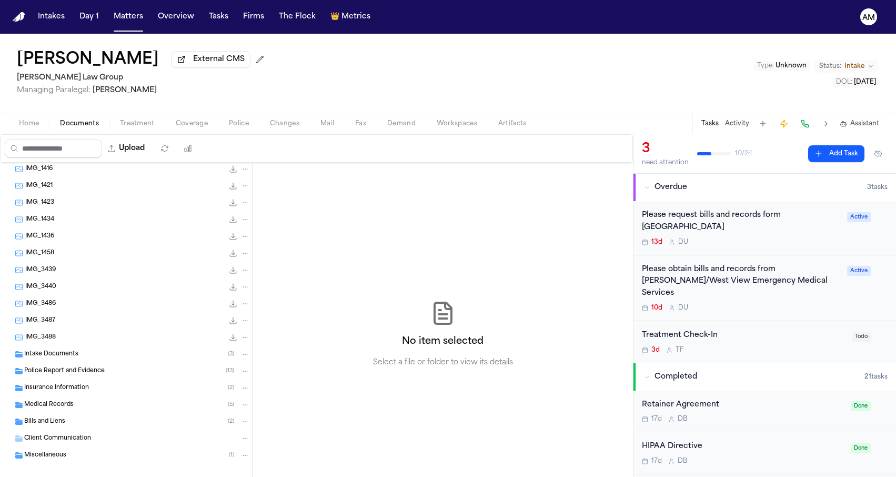
click at [72, 387] on span "Insurance Information" at bounding box center [56, 388] width 65 height 9
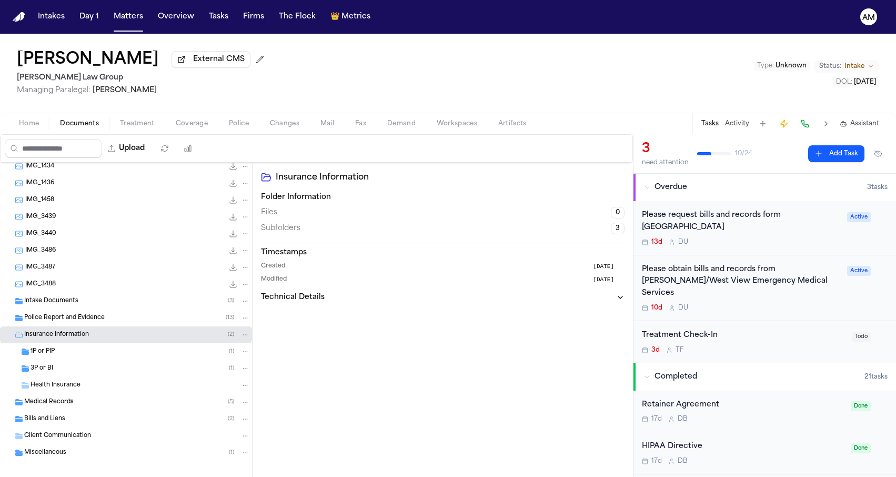
scroll to position [285, 0]
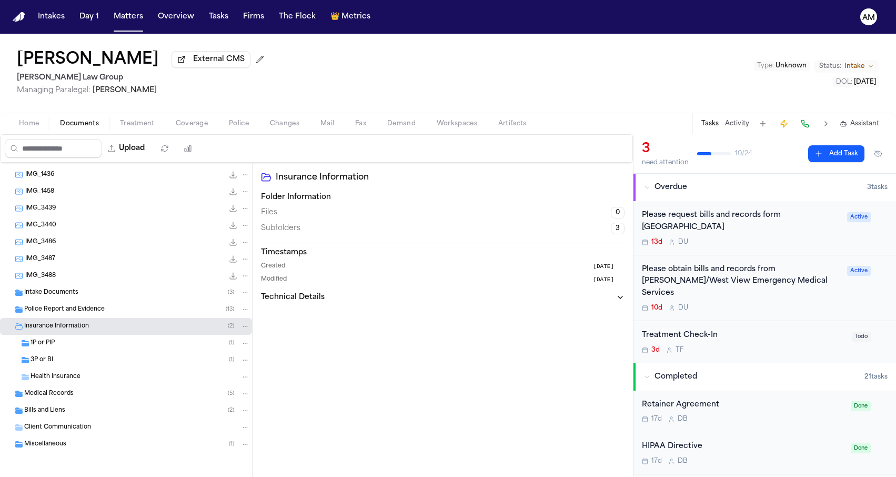
click at [82, 369] on div "Health Insurance" at bounding box center [126, 376] width 252 height 17
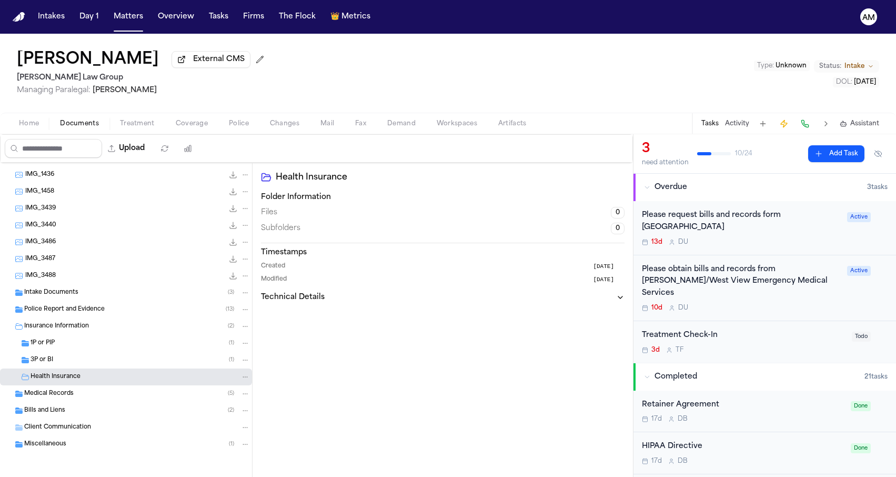
click at [83, 365] on div "3P or BI ( 1 )" at bounding box center [126, 359] width 252 height 17
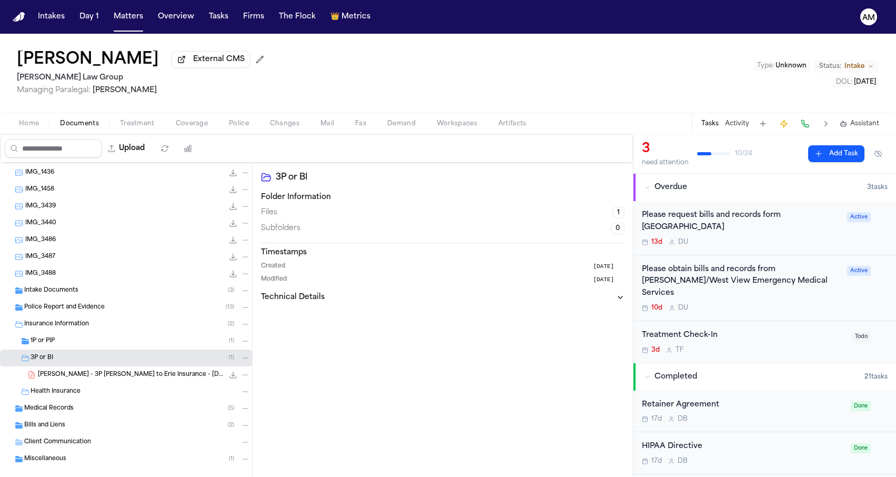
click at [79, 378] on span "D. Gasser - 3P LOR to Erie Insurance - 9.15.25" at bounding box center [131, 374] width 186 height 9
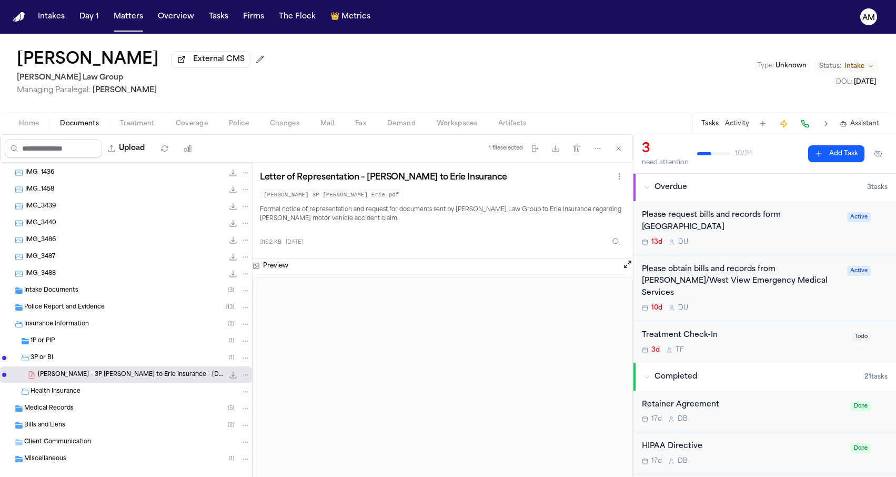
click at [88, 363] on div "3P or BI ( 1 )" at bounding box center [140, 357] width 219 height 9
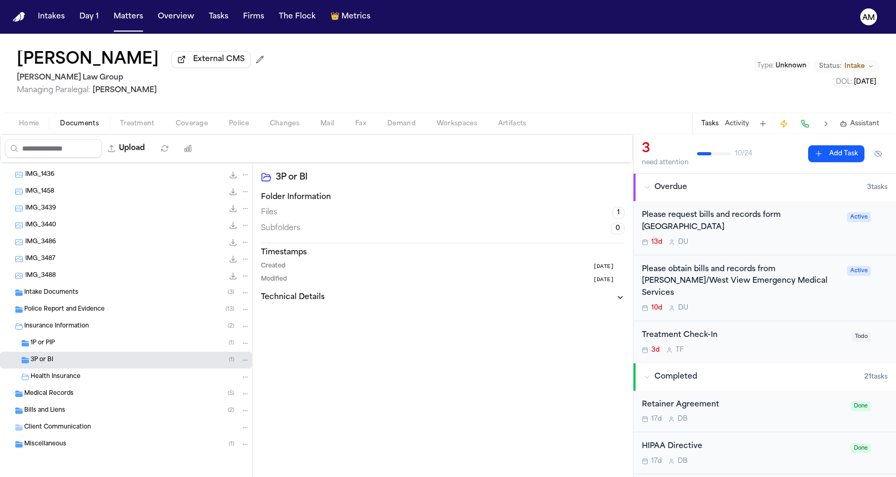
click at [158, 361] on div "3P or BI ( 1 )" at bounding box center [140, 359] width 219 height 9
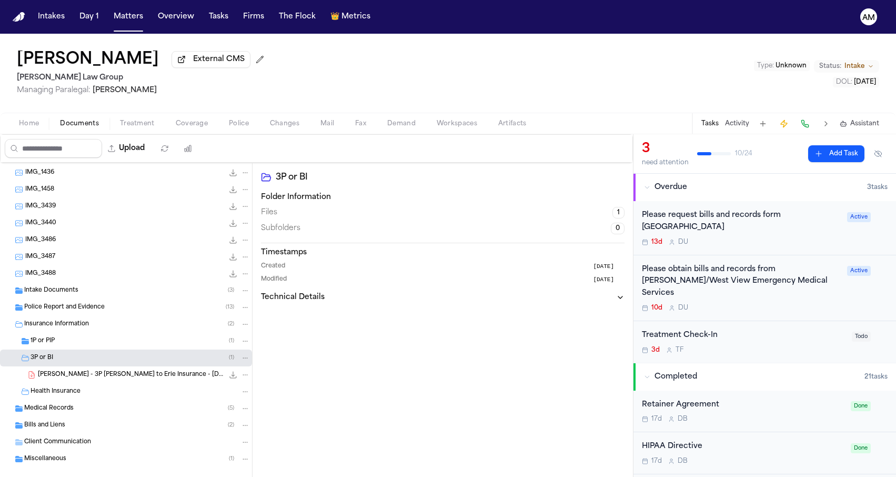
click at [151, 148] on button "Upload" at bounding box center [126, 148] width 49 height 19
select select "**********"
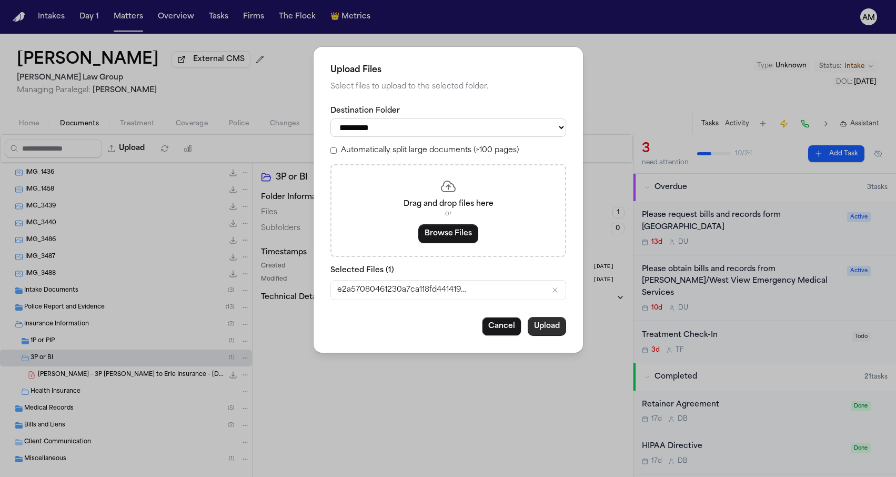
click at [561, 332] on button "Upload" at bounding box center [547, 326] width 38 height 19
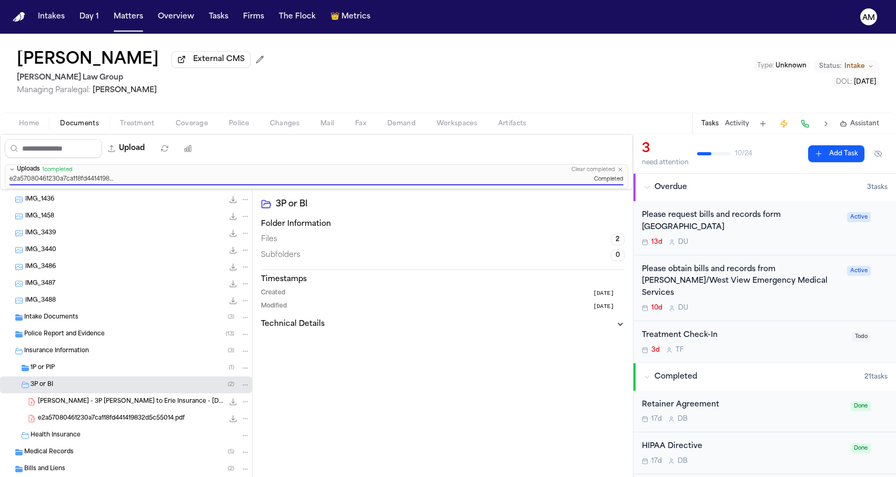
click at [96, 418] on span "e2a57080461230a7ca118fd441419832d5c55014.pdf" at bounding box center [111, 418] width 147 height 9
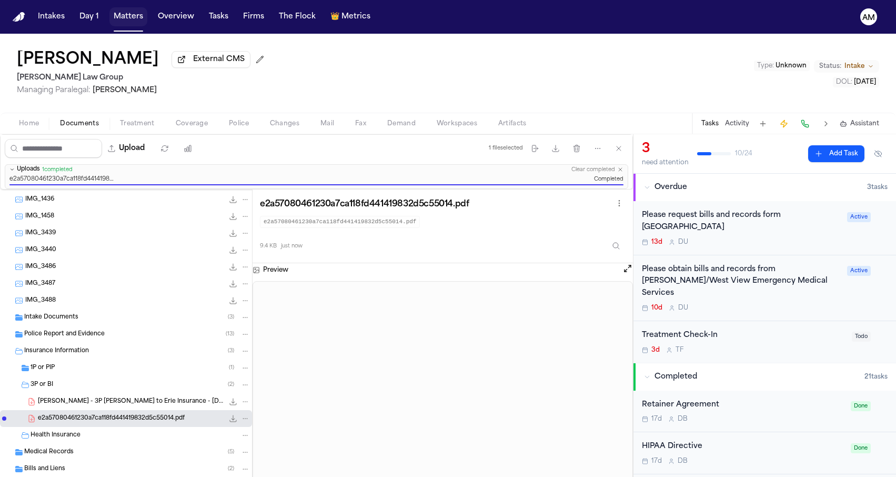
click at [132, 20] on button "Matters" at bounding box center [128, 16] width 38 height 19
